Goal: Check status: Check status

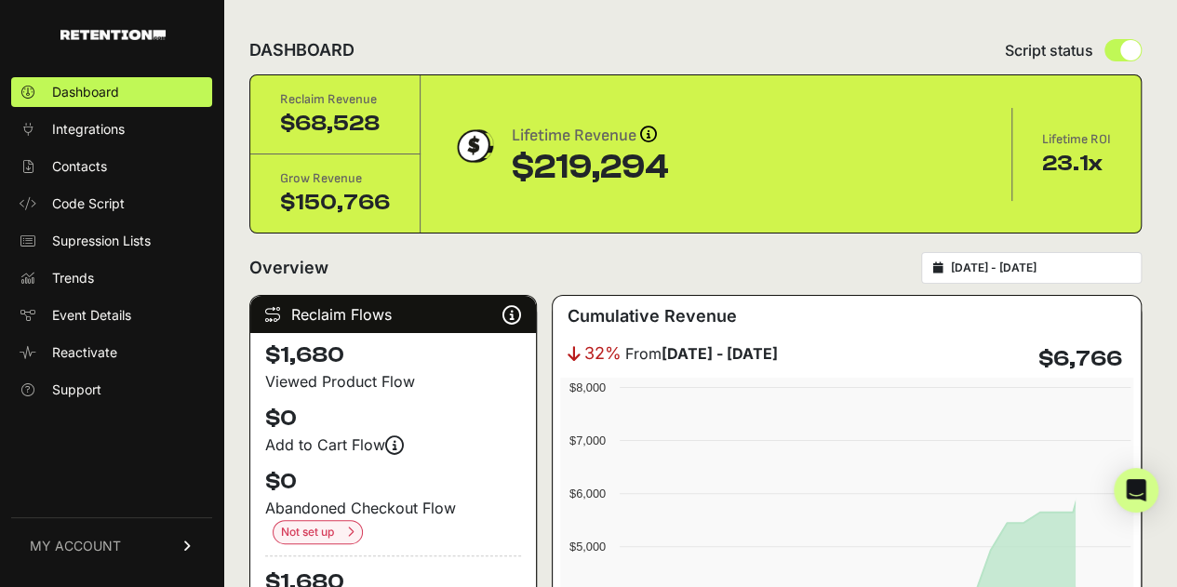
scroll to position [182, 0]
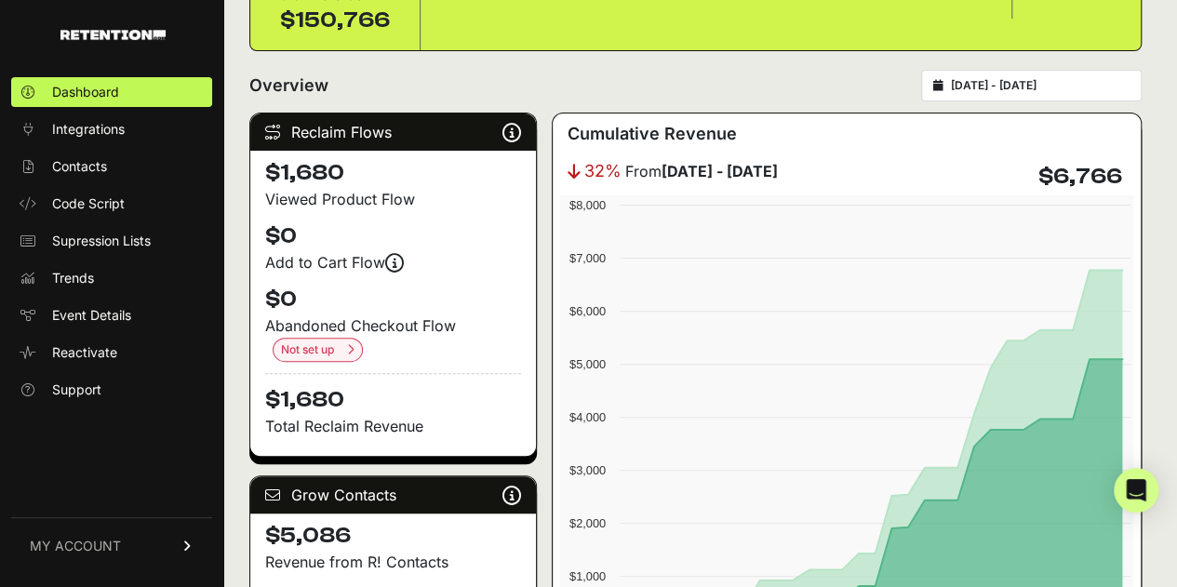
type input "[DATE]"
click at [1038, 81] on input "[DATE] - [DATE]" at bounding box center [1040, 85] width 179 height 15
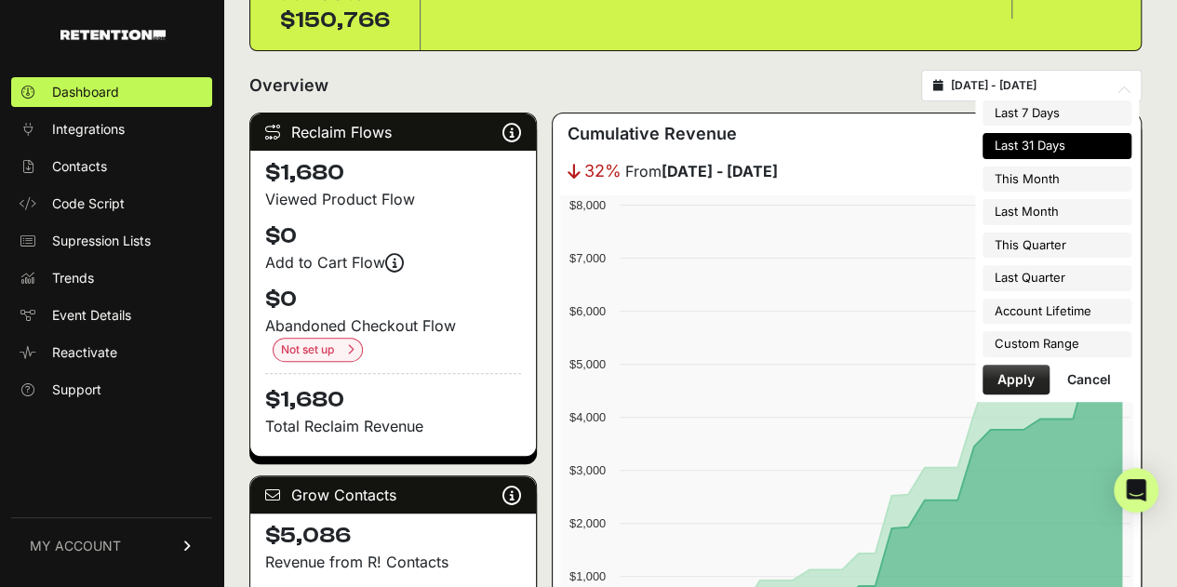
type input "[DATE]"
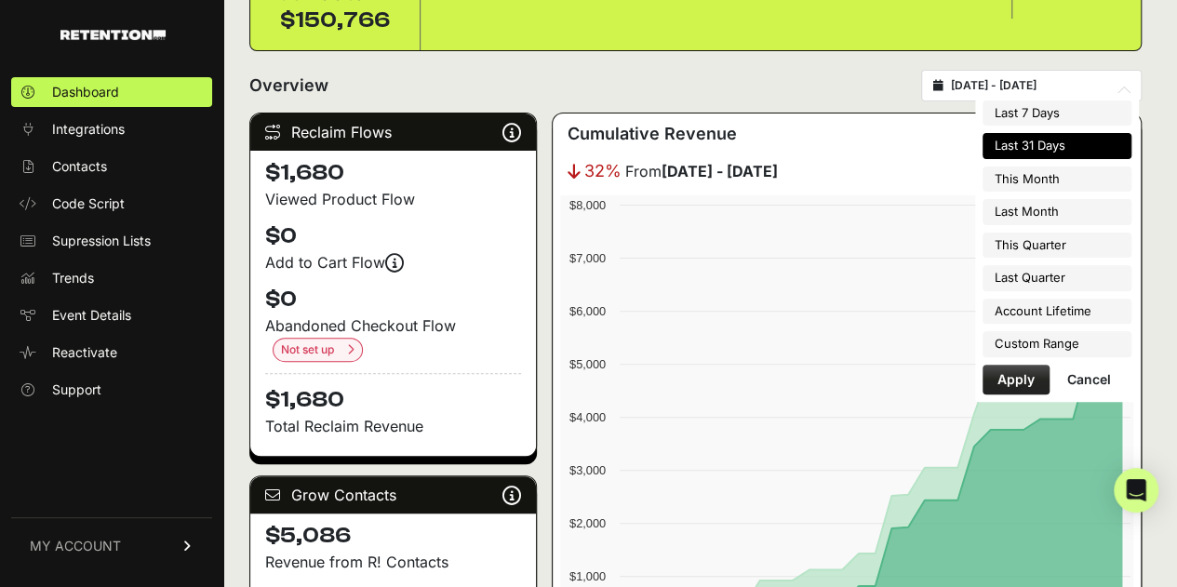
type input "[DATE]"
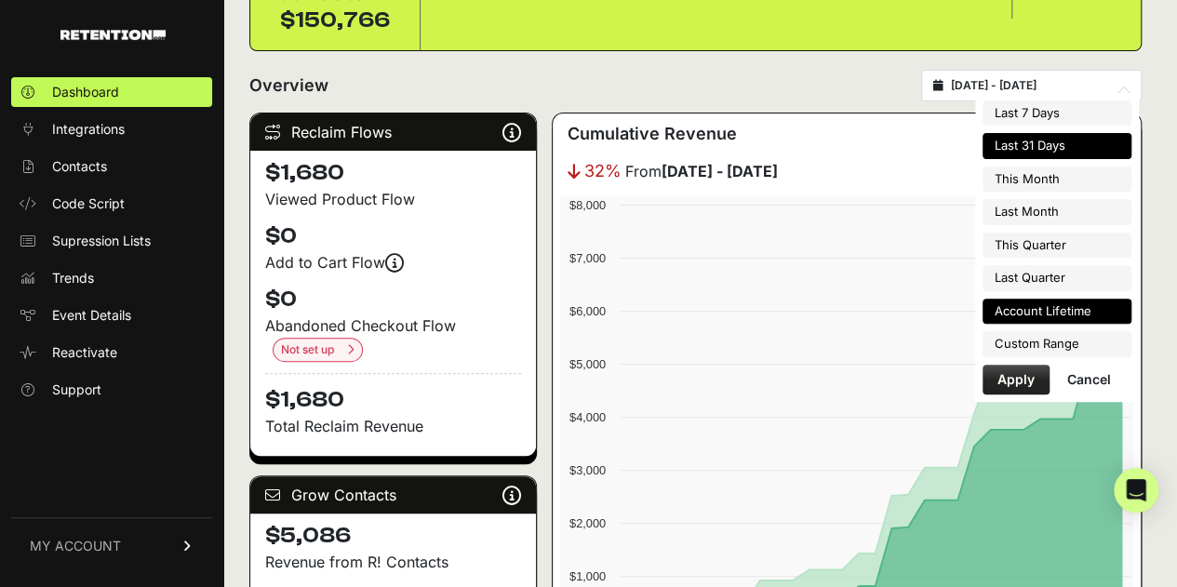
type input "[DATE]"
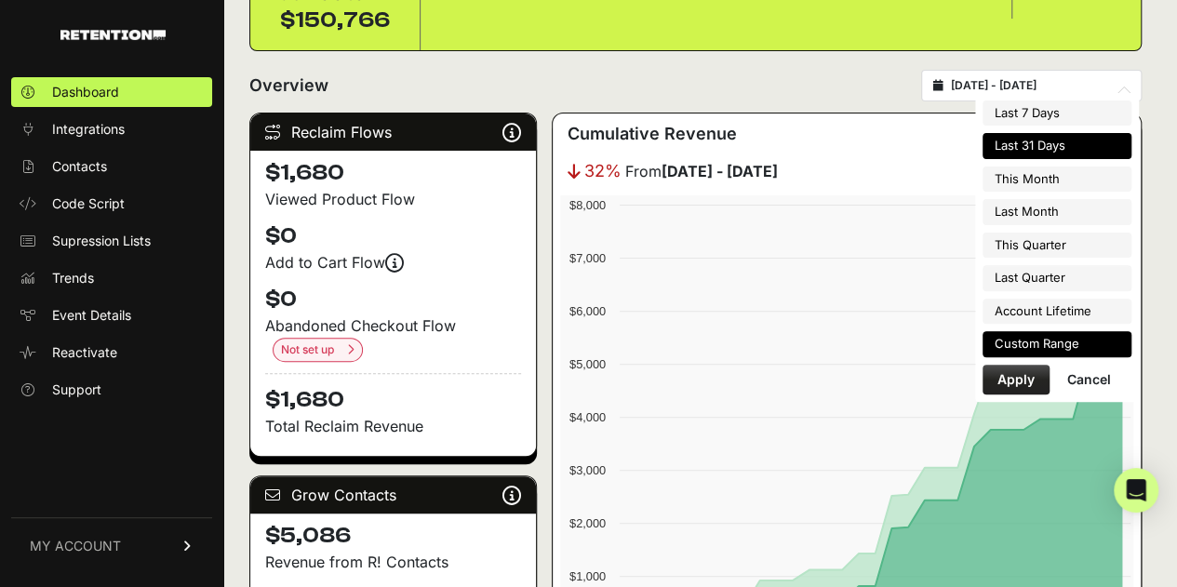
click at [1068, 338] on li "Custom Range" at bounding box center [1057, 344] width 149 height 26
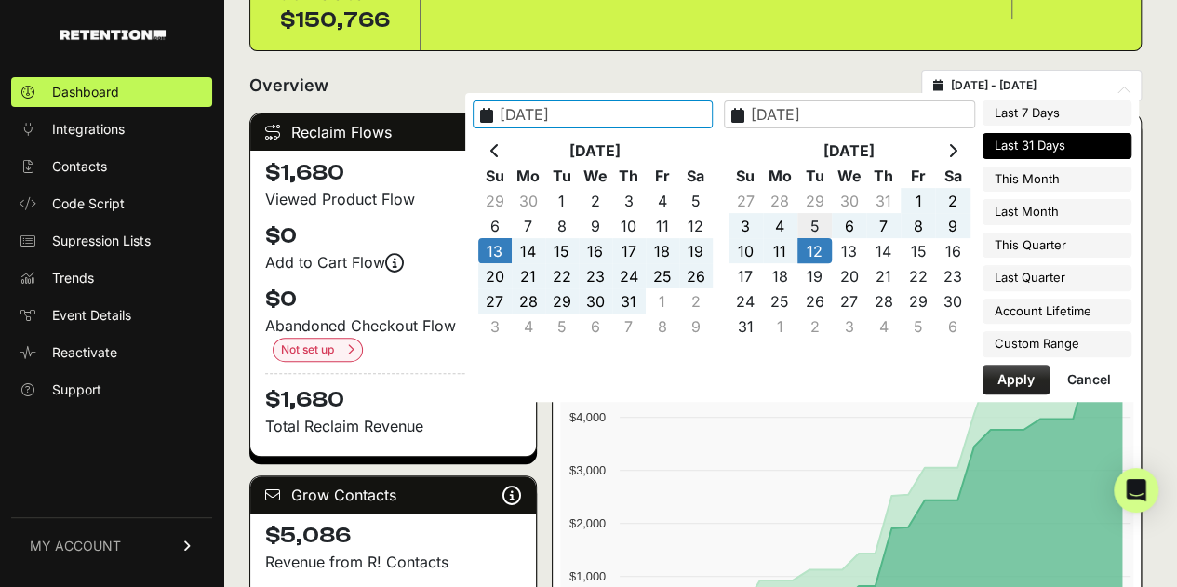
type input "[DATE]"
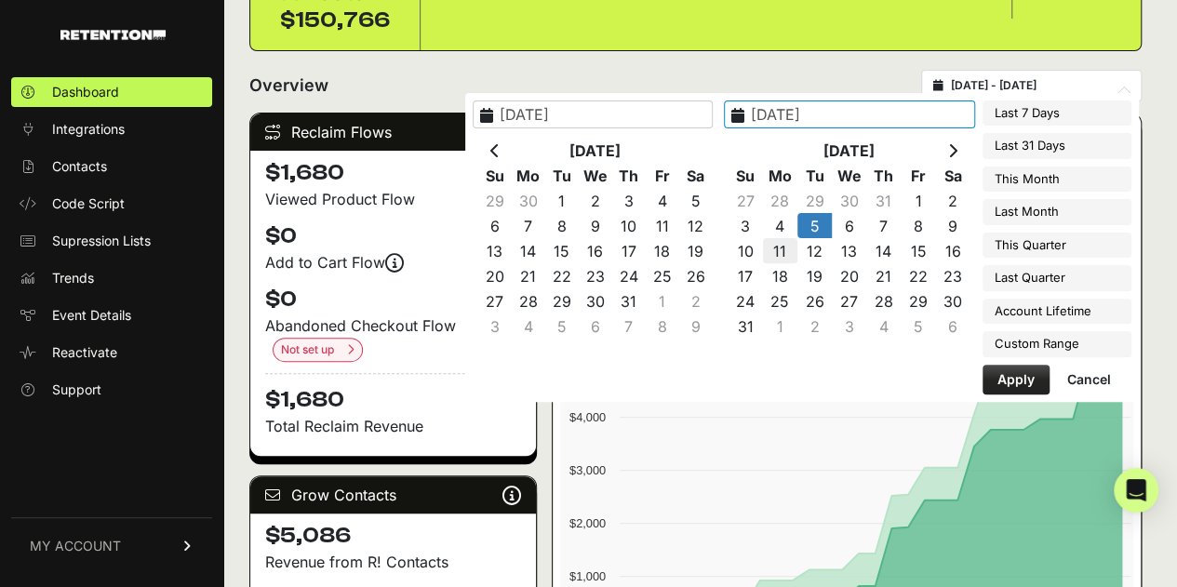
type input "[DATE]"
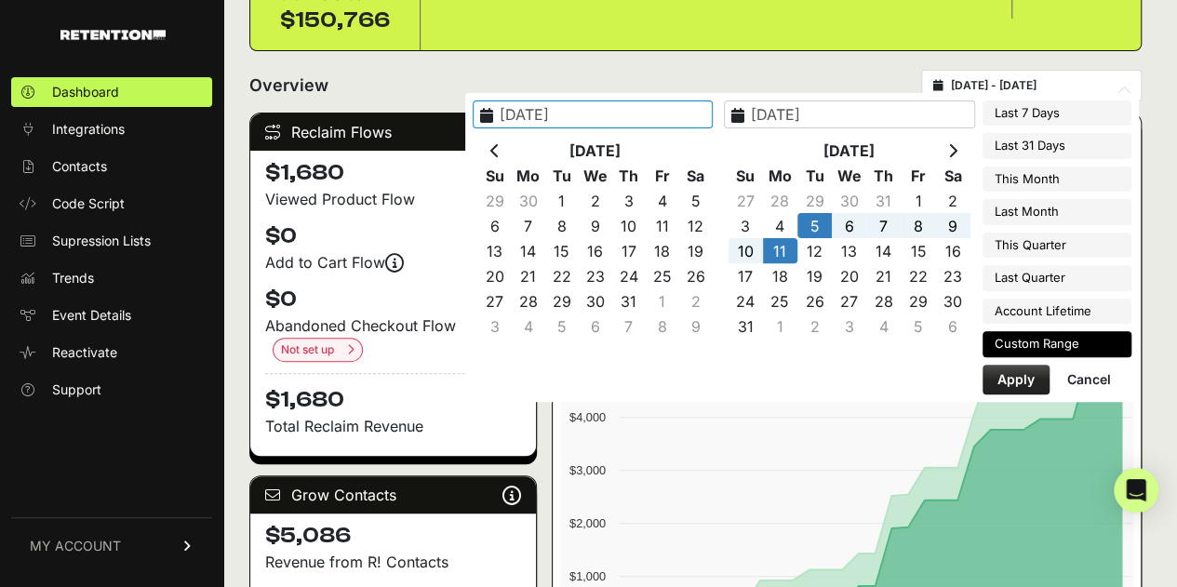
type input "[DATE]"
click at [1000, 373] on button "Apply" at bounding box center [1016, 380] width 67 height 30
type input "[DATE] - [DATE]"
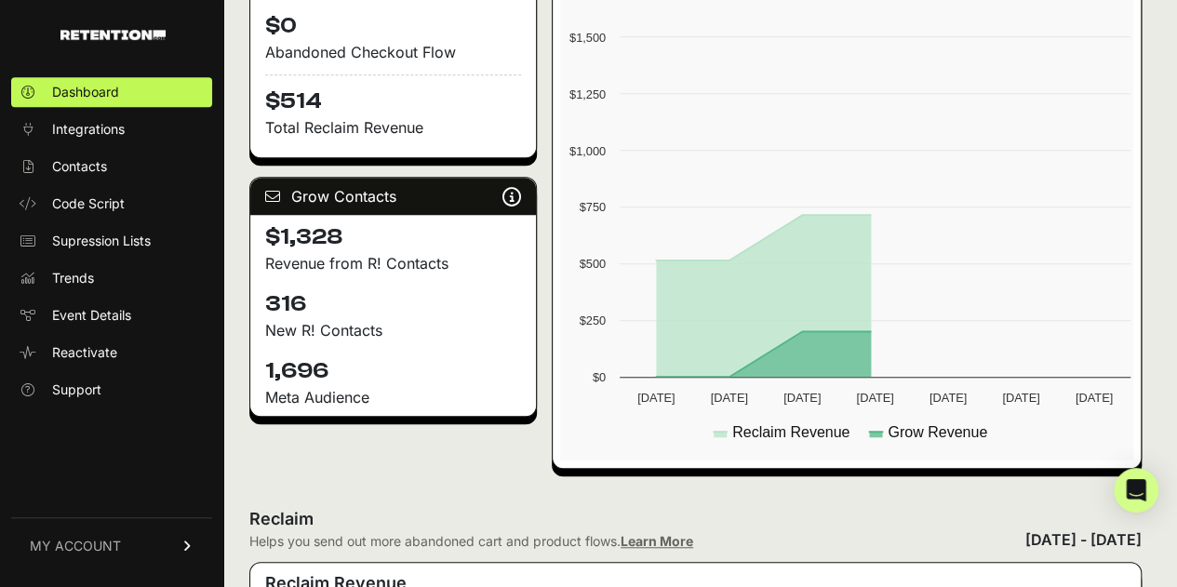
scroll to position [455, 0]
